Goal: Task Accomplishment & Management: Use online tool/utility

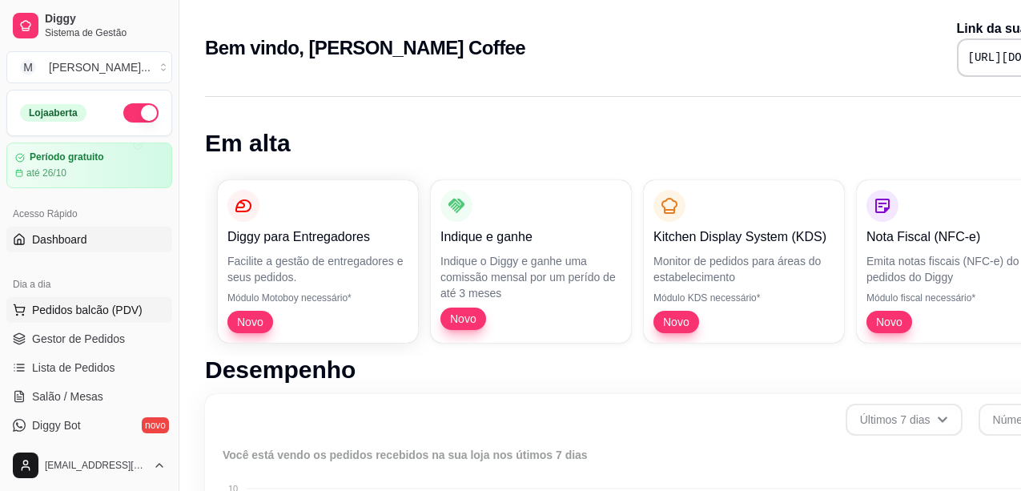
click at [78, 309] on span "Pedidos balcão (PDV)" at bounding box center [87, 310] width 111 height 16
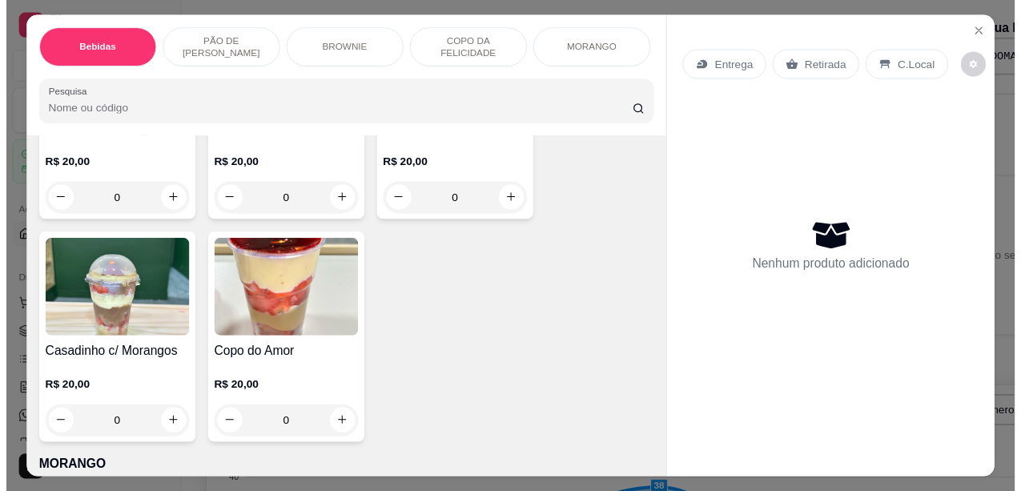
scroll to position [3044, 0]
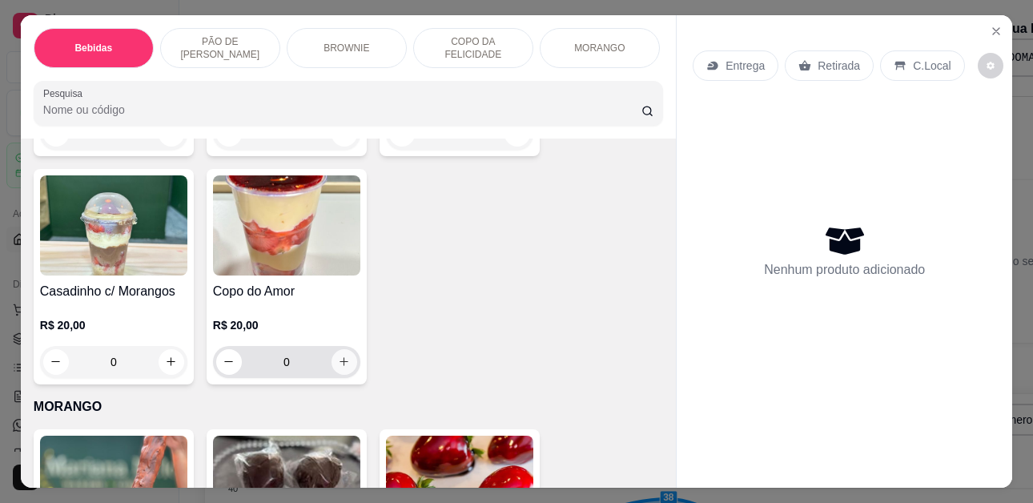
click at [338, 356] on icon "increase-product-quantity" at bounding box center [344, 362] width 12 height 12
type input "1"
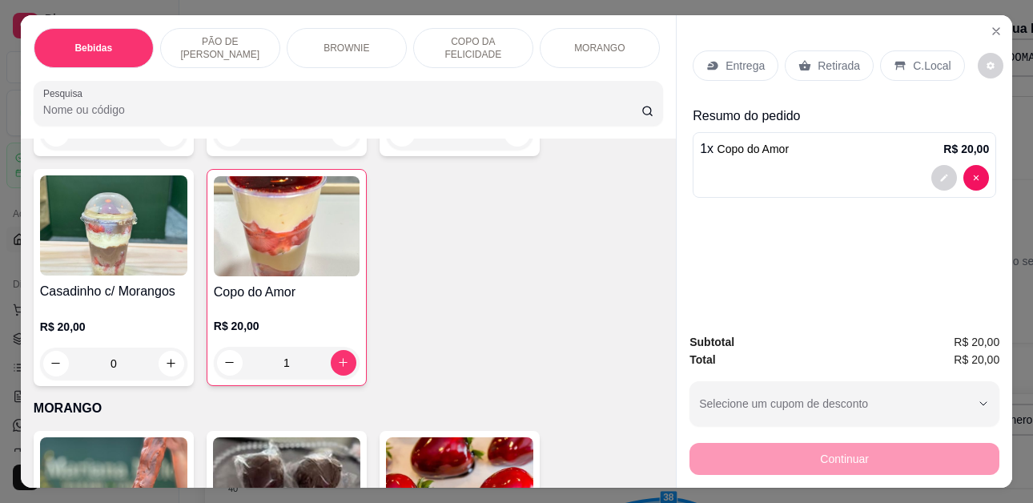
click at [807, 61] on div "Retirada" at bounding box center [829, 65] width 89 height 30
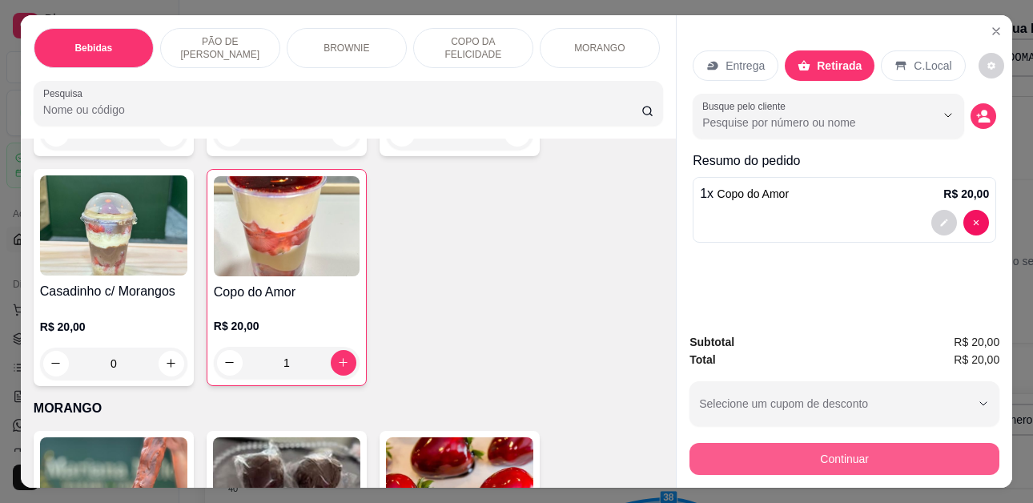
click at [770, 456] on button "Continuar" at bounding box center [845, 459] width 310 height 32
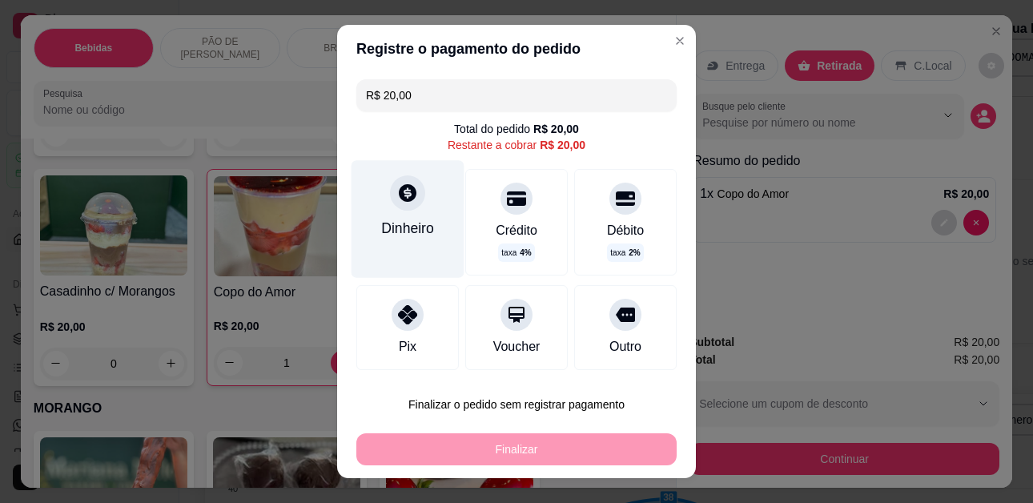
click at [414, 227] on div "Dinheiro" at bounding box center [407, 228] width 53 height 21
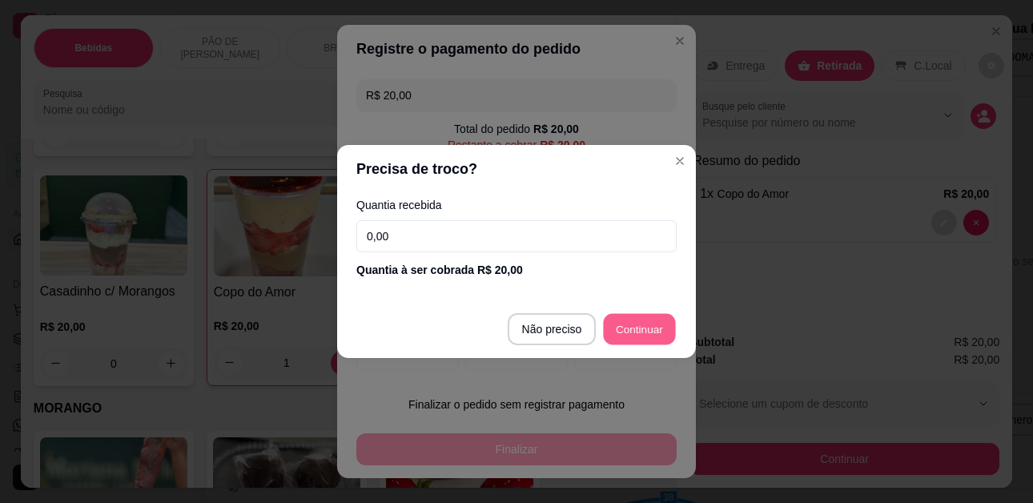
type input "R$ 0,00"
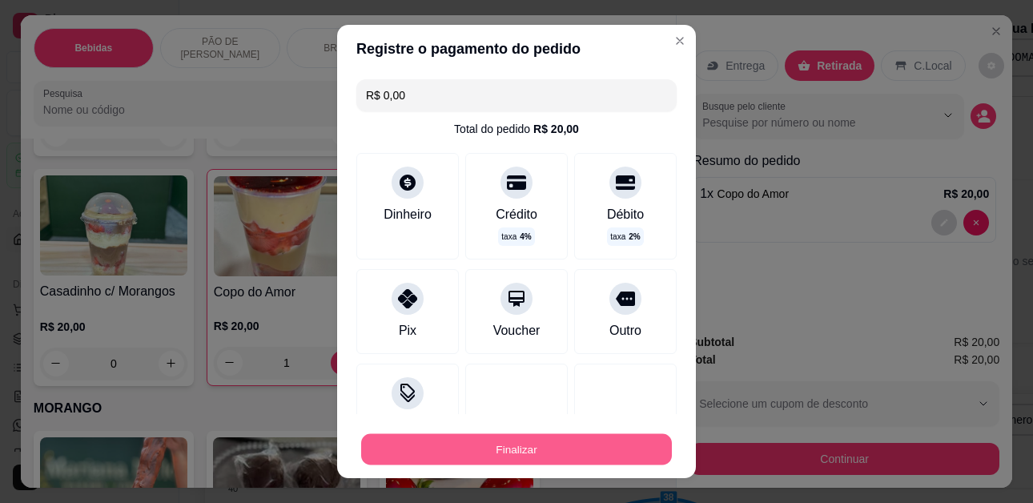
click at [541, 443] on button "Finalizar" at bounding box center [516, 448] width 311 height 31
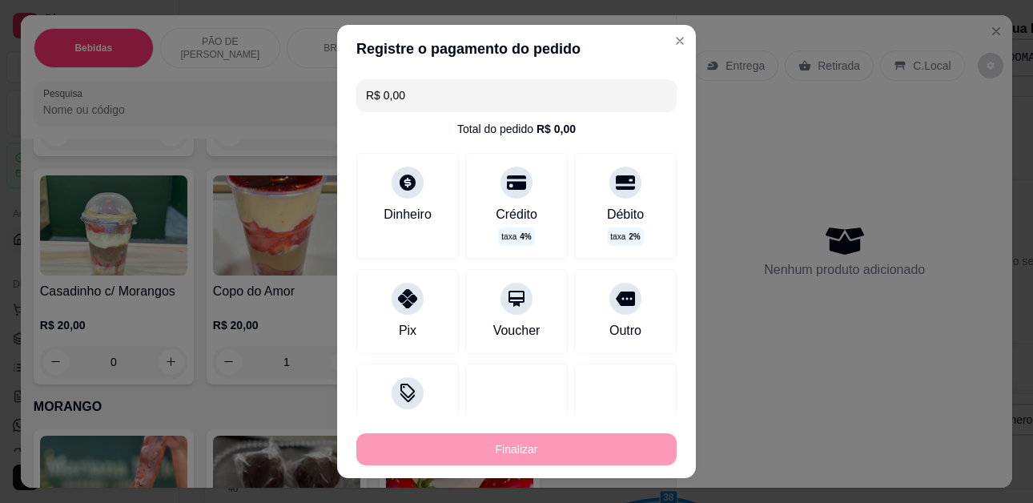
type input "0"
type input "-R$ 20,00"
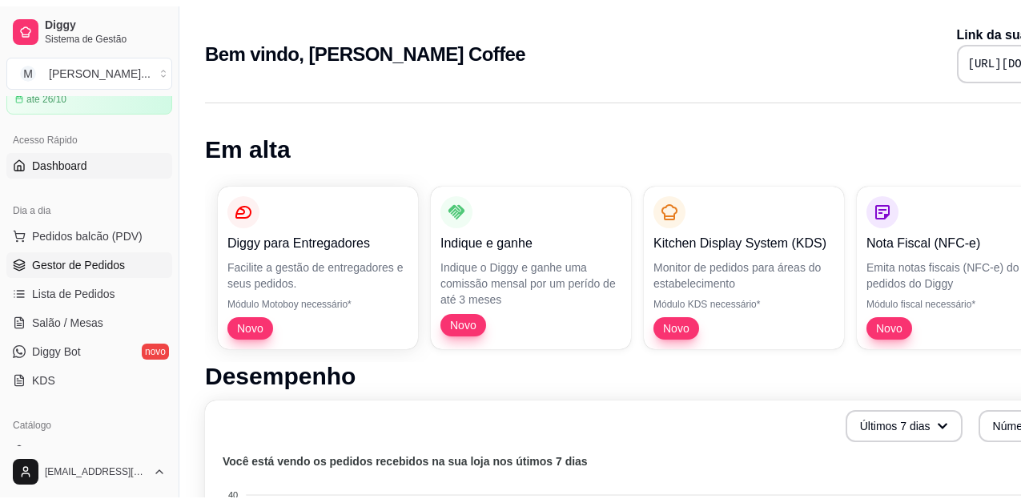
scroll to position [160, 0]
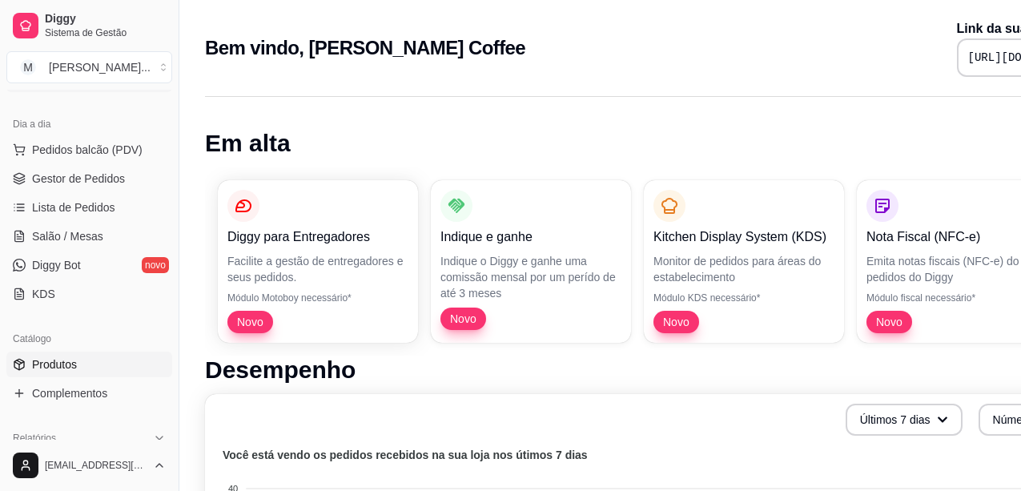
click at [68, 376] on link "Produtos" at bounding box center [89, 365] width 166 height 26
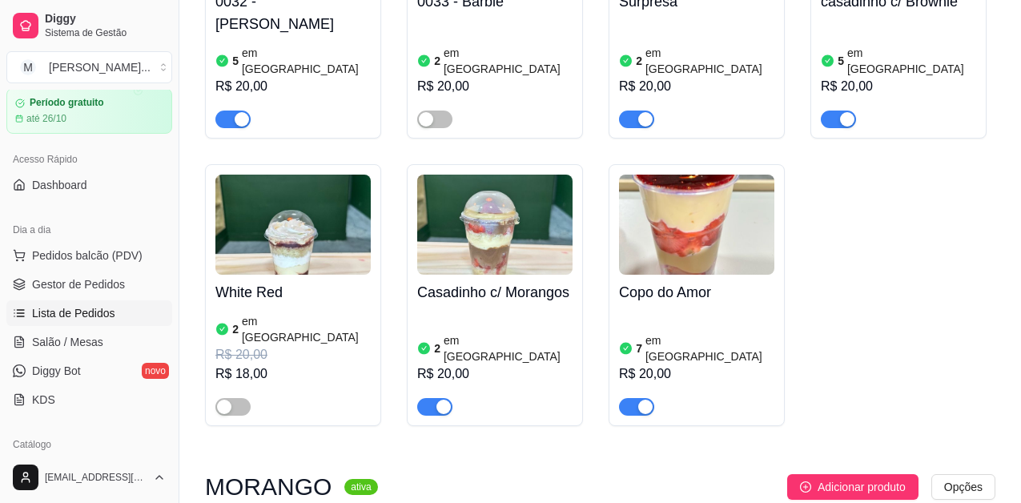
scroll to position [80, 0]
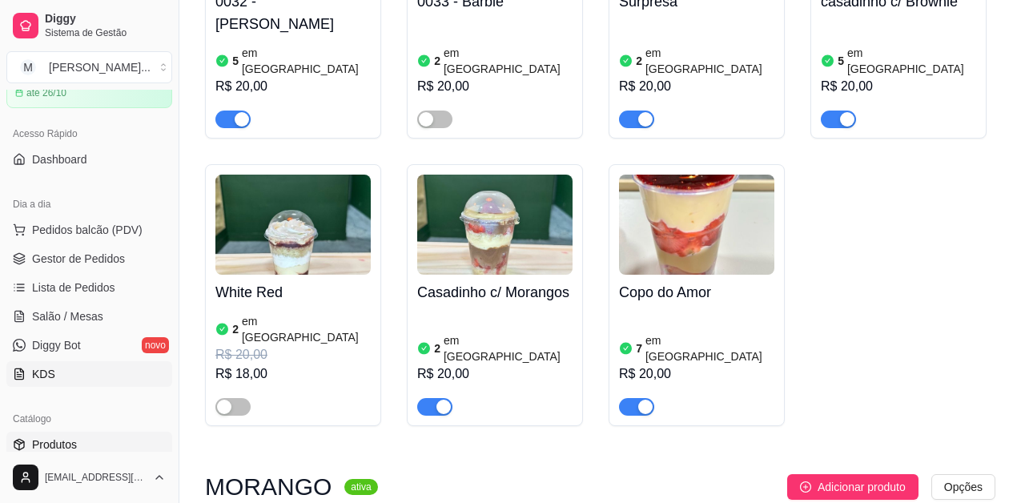
click at [28, 374] on link "KDS" at bounding box center [89, 374] width 166 height 26
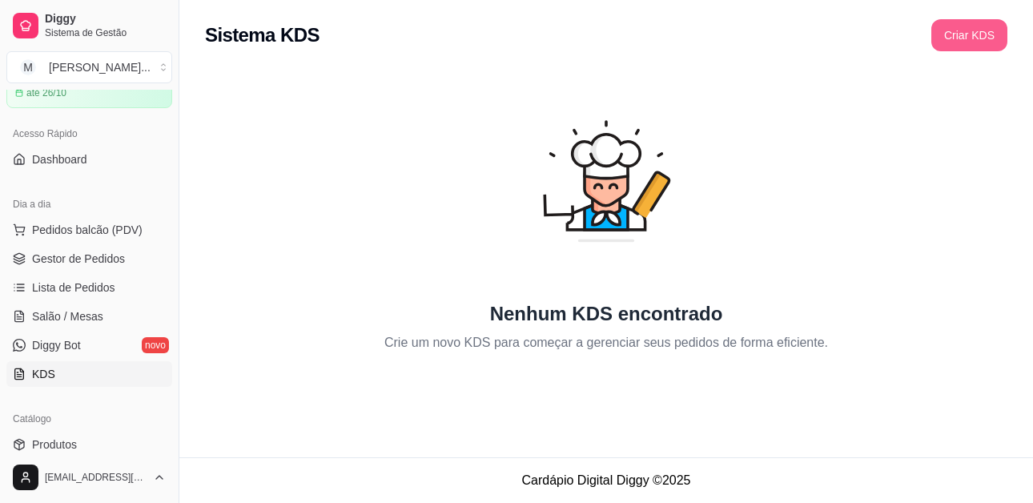
click at [985, 42] on button "Criar KDS" at bounding box center [970, 35] width 76 height 32
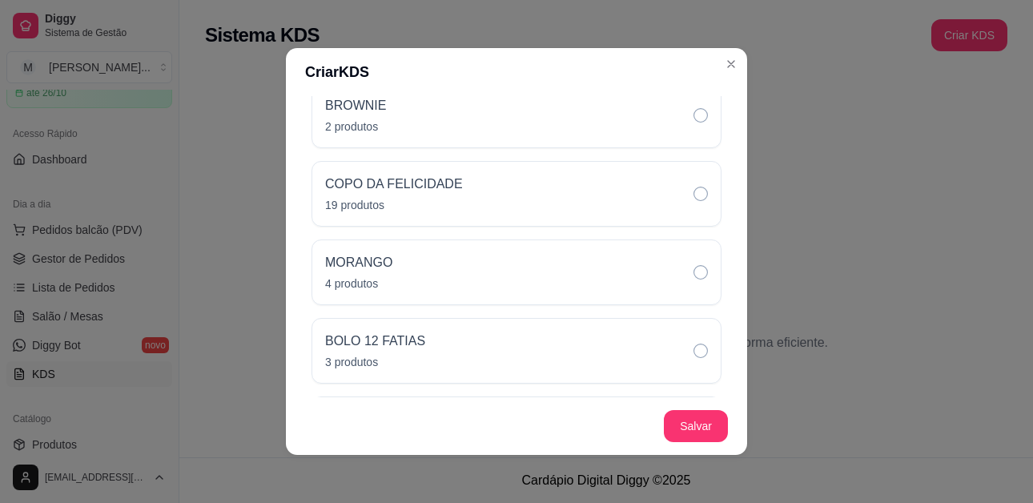
scroll to position [721, 0]
